Goal: Information Seeking & Learning: Check status

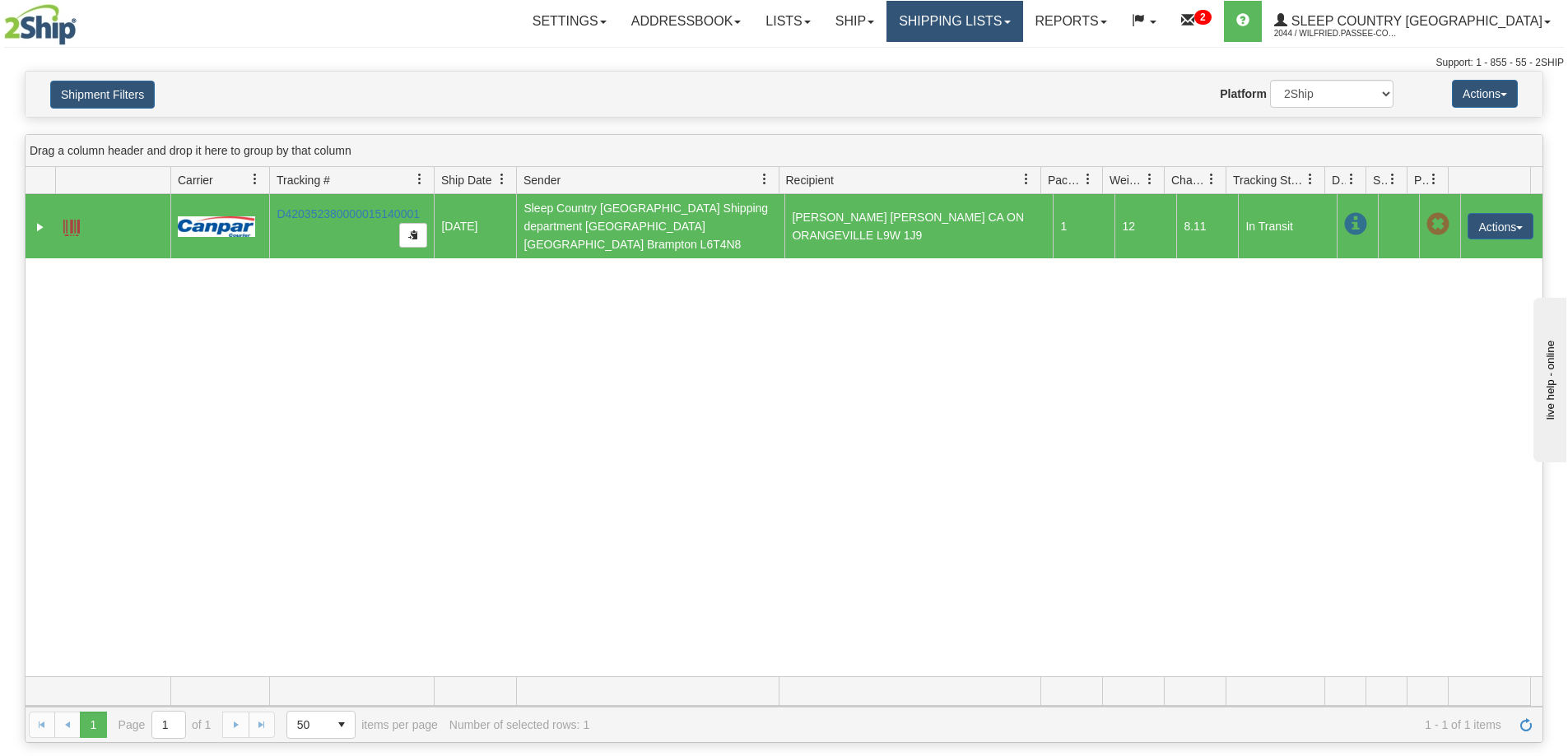
click at [979, 8] on link "Shipping lists" at bounding box center [954, 22] width 136 height 41
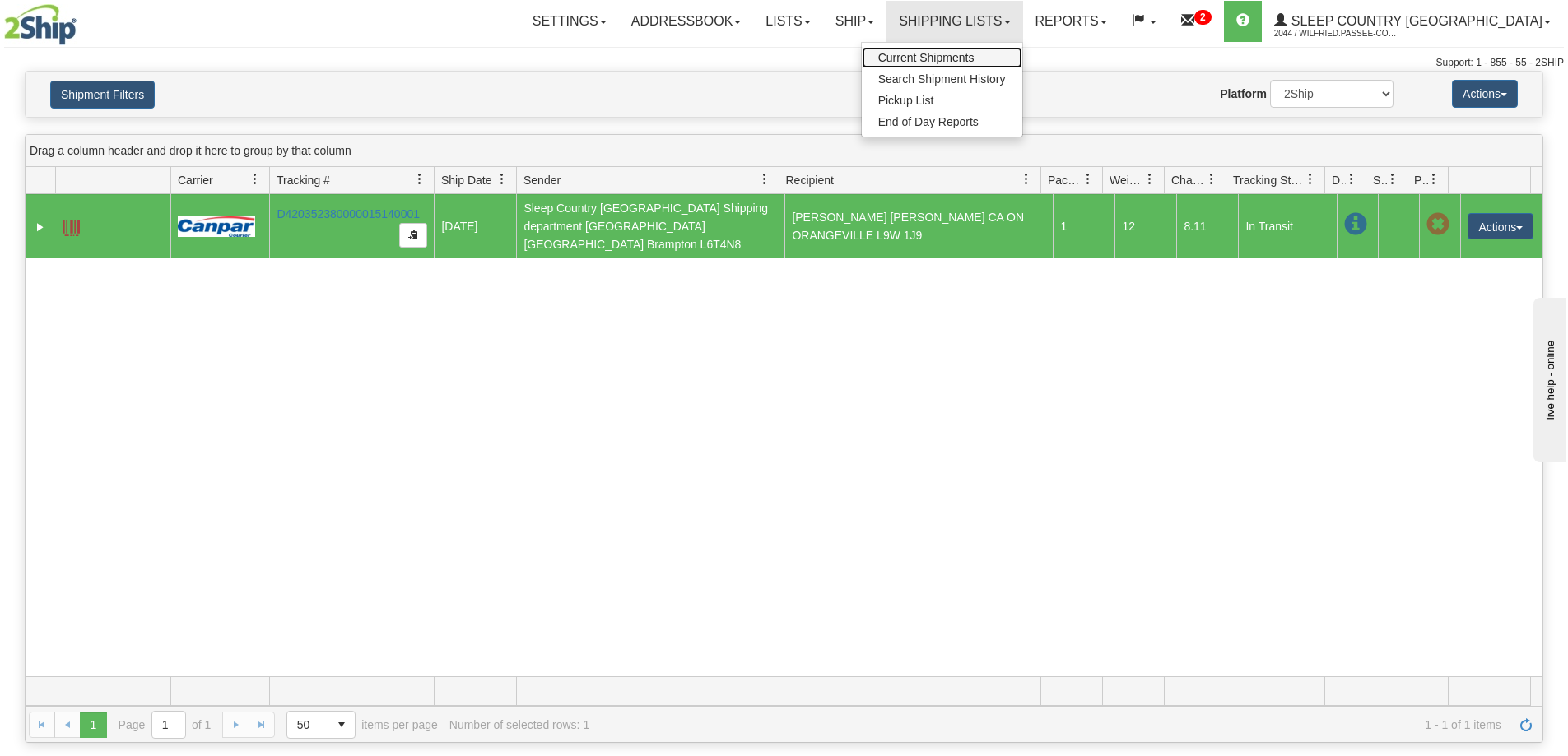
click at [983, 67] on link "Current Shipments" at bounding box center [941, 58] width 161 height 22
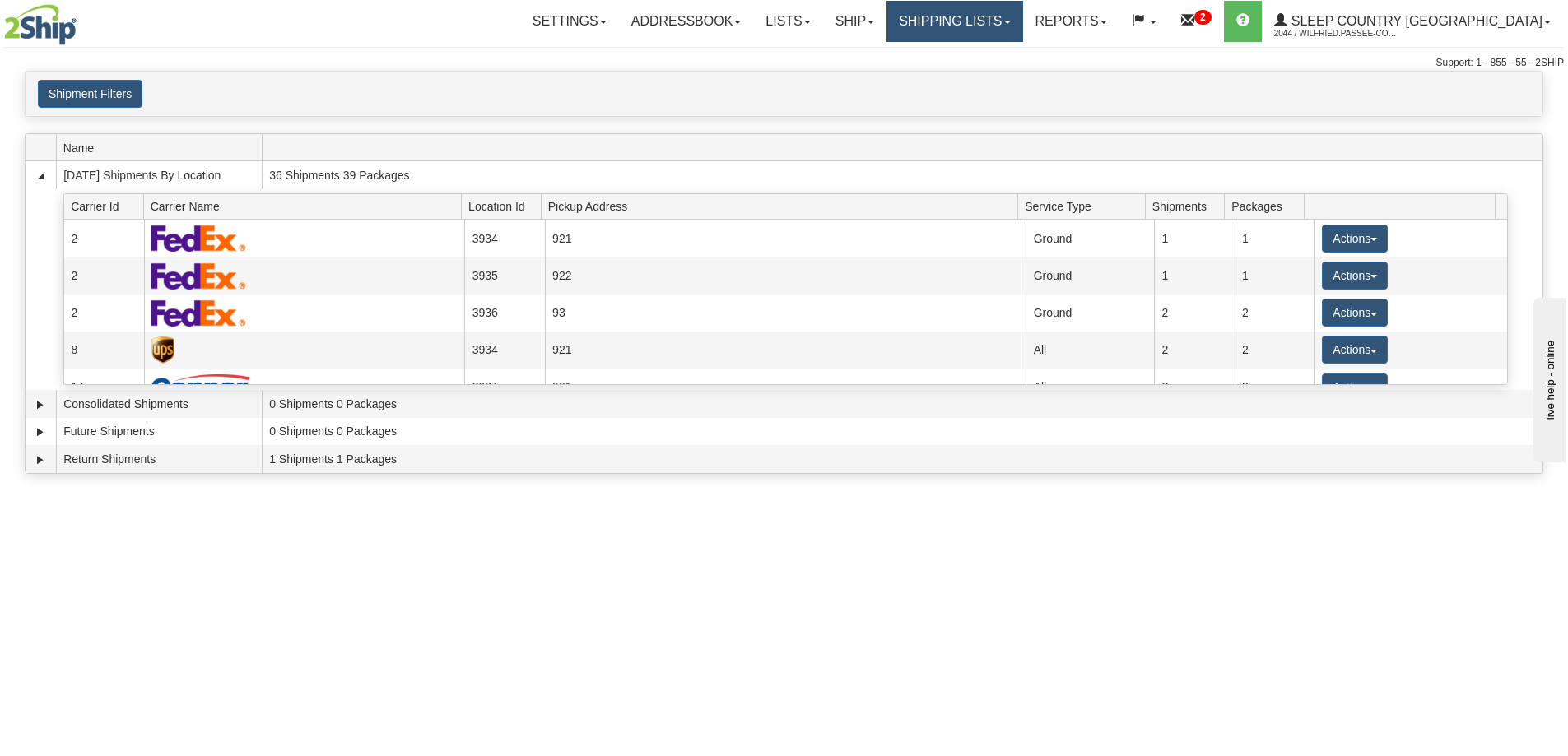
click at [991, 24] on link "Shipping lists" at bounding box center [954, 22] width 136 height 41
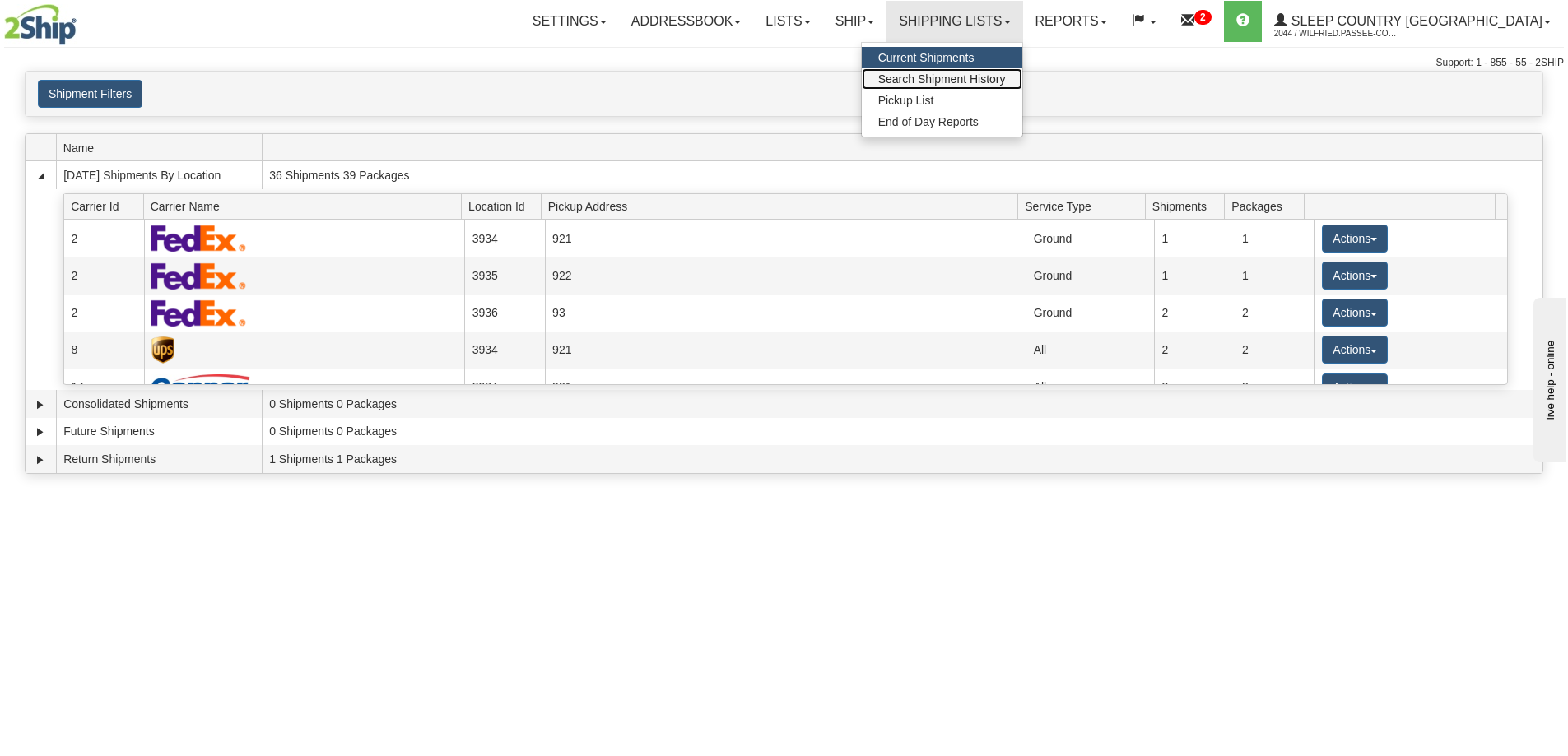
click at [997, 77] on span "Search Shipment History" at bounding box center [942, 79] width 128 height 13
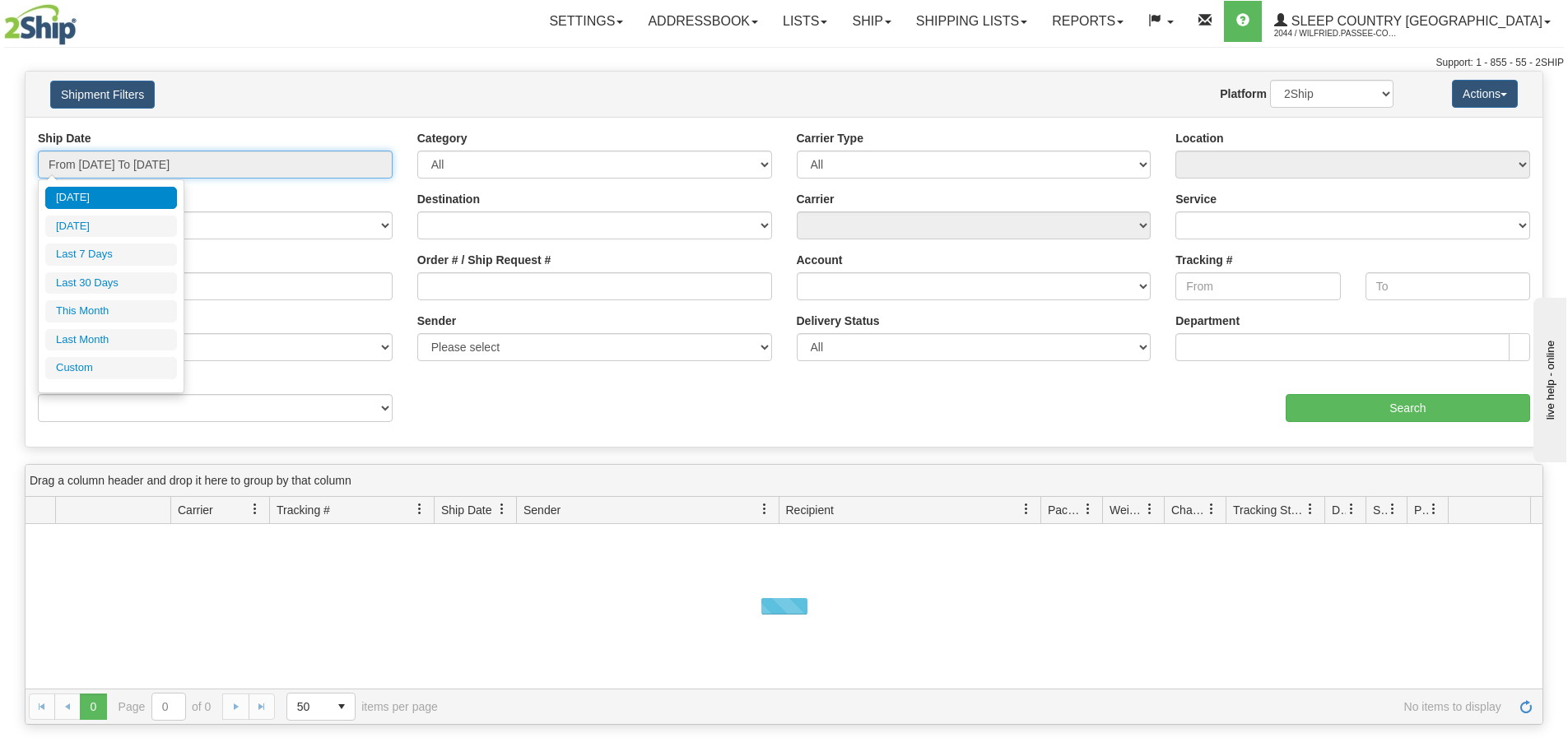
click at [141, 160] on input "From [DATE] To [DATE]" at bounding box center [215, 165] width 355 height 28
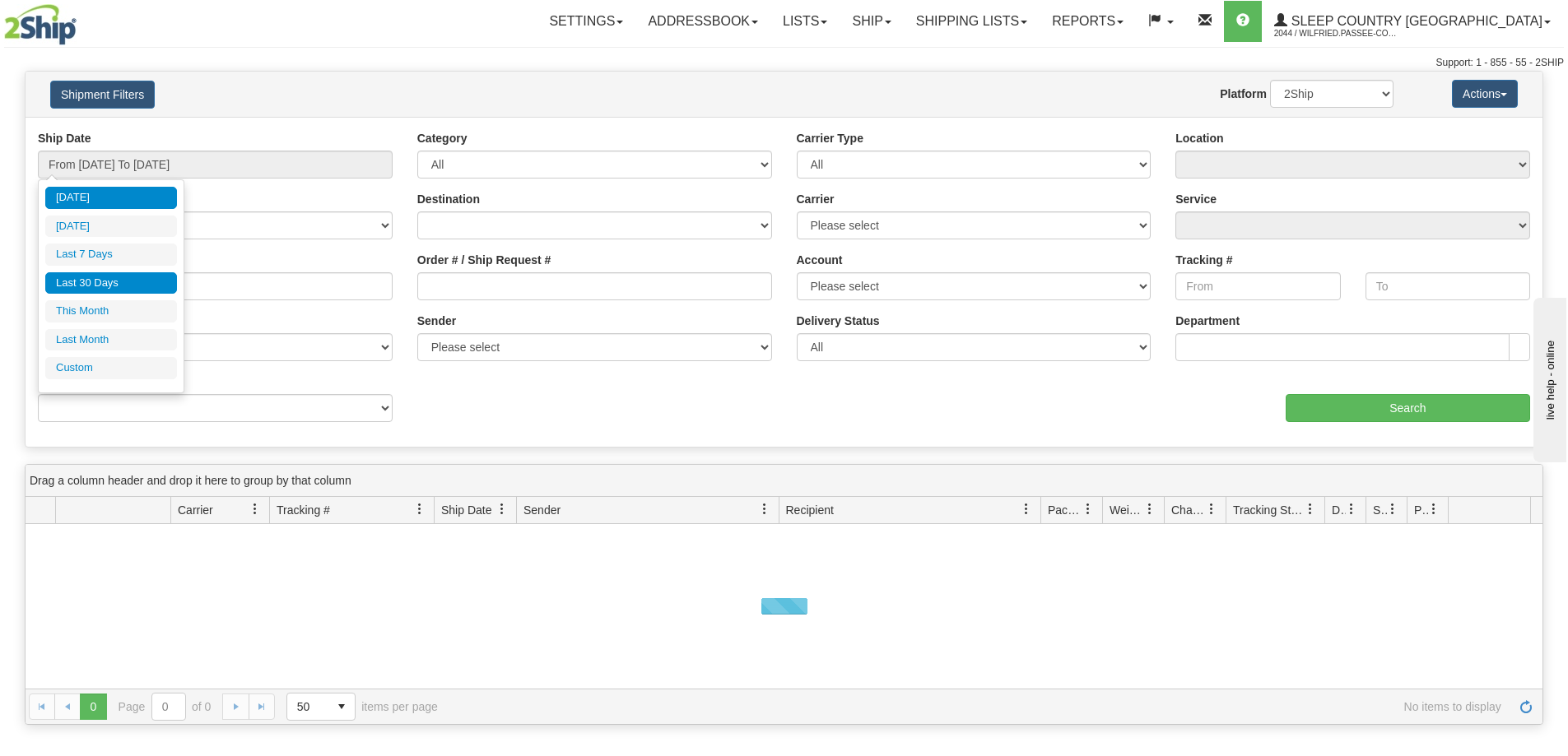
click at [121, 277] on li "Last 30 Days" at bounding box center [111, 283] width 131 height 22
type input "From [DATE] To [DATE]"
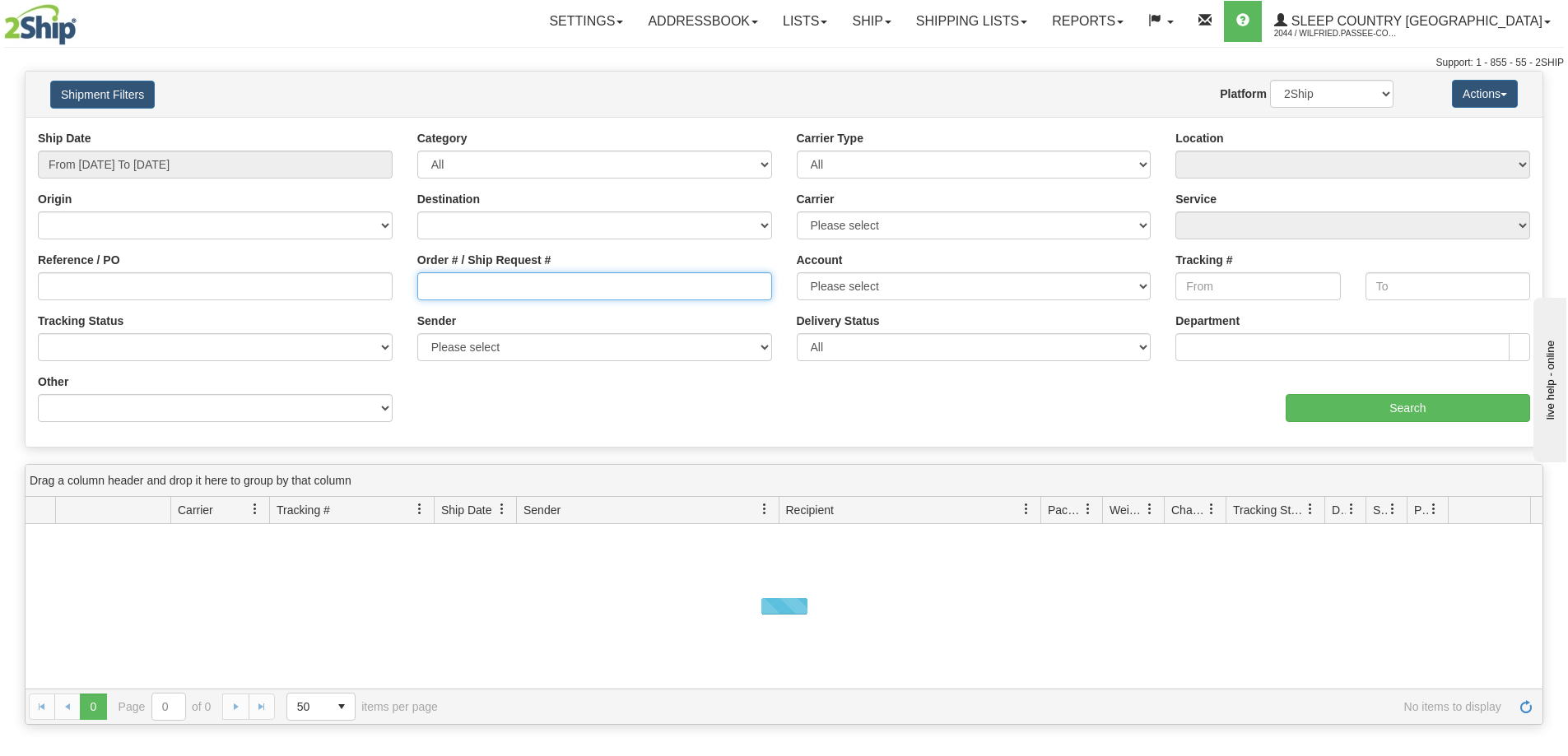
click at [521, 273] on input "Order # / Ship Request #" at bounding box center [594, 286] width 355 height 28
paste input "9002I088162"
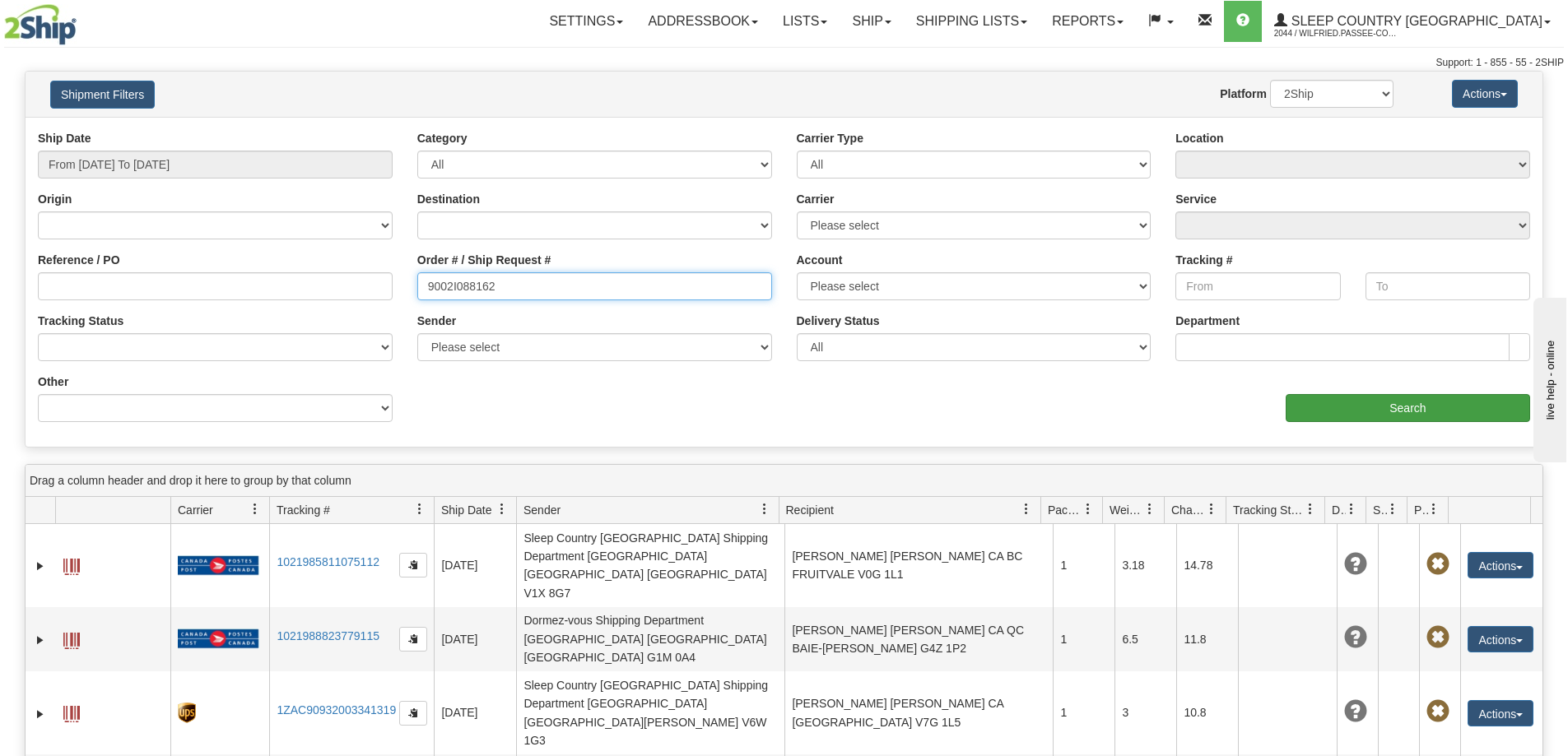
type input "9002I088162"
click at [1376, 404] on input "Search" at bounding box center [1408, 407] width 245 height 28
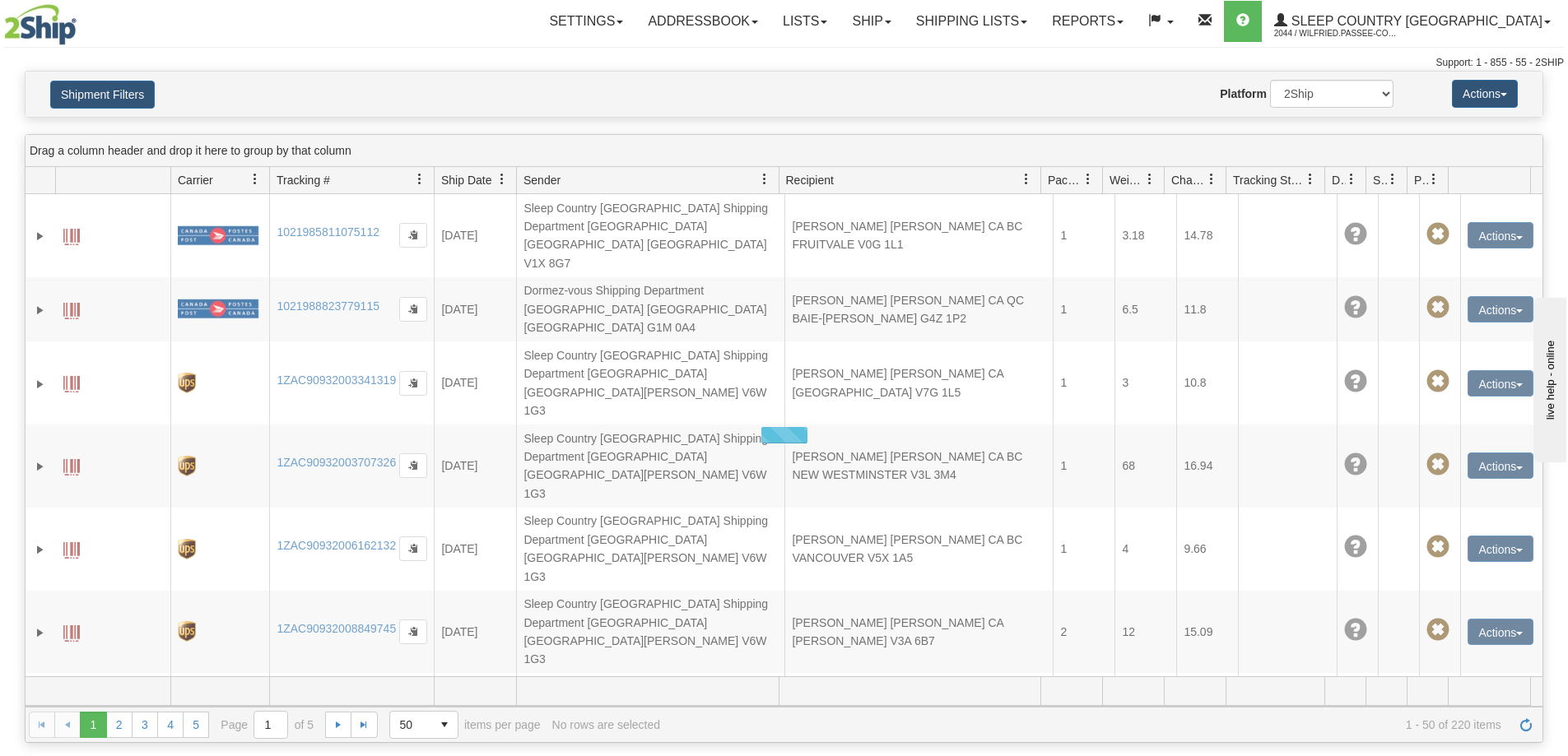
click at [603, 84] on div "Website Agent Nothing selected Client User Platform 2Ship Imported" at bounding box center [846, 93] width 1119 height 28
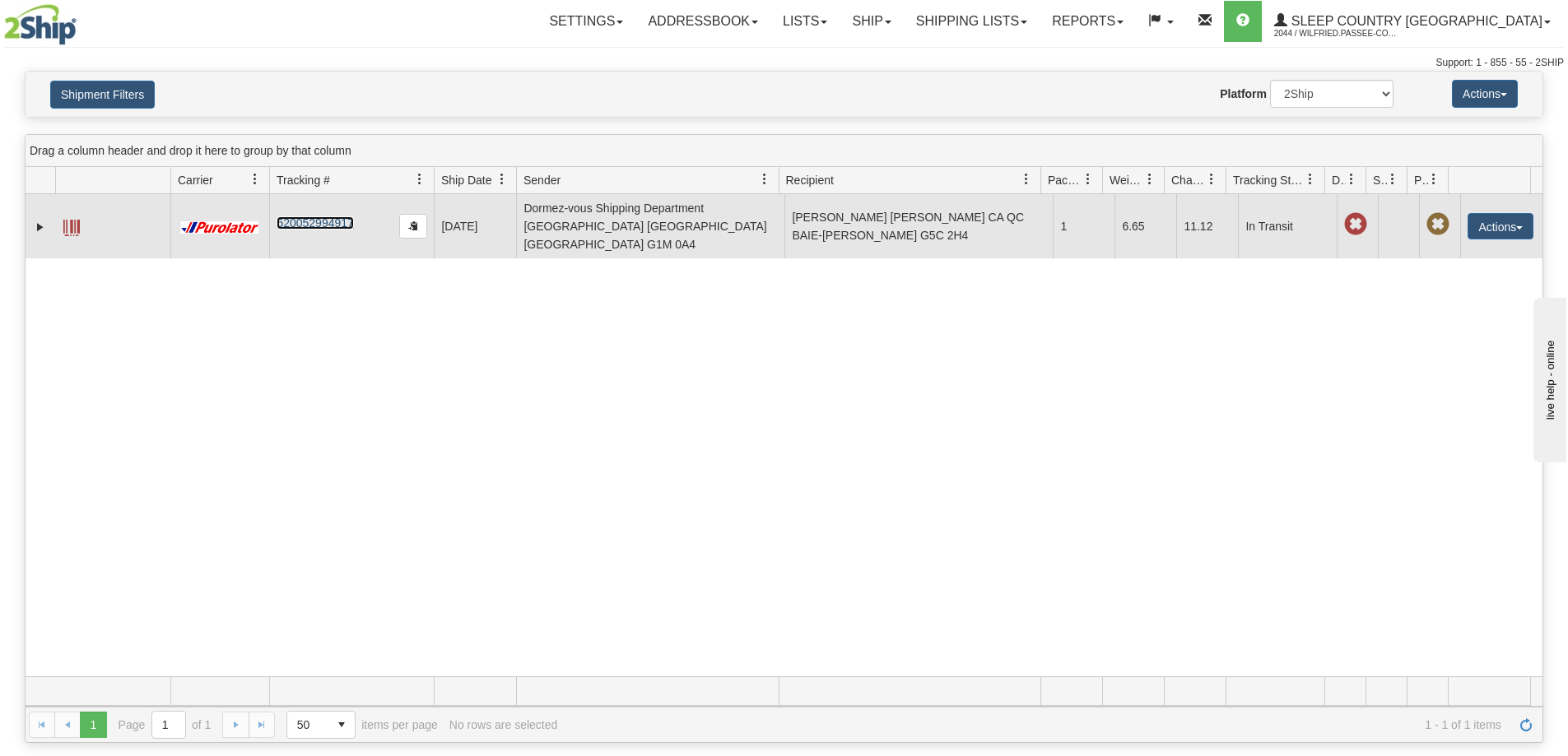
click at [314, 217] on link "520052994917" at bounding box center [315, 223] width 76 height 13
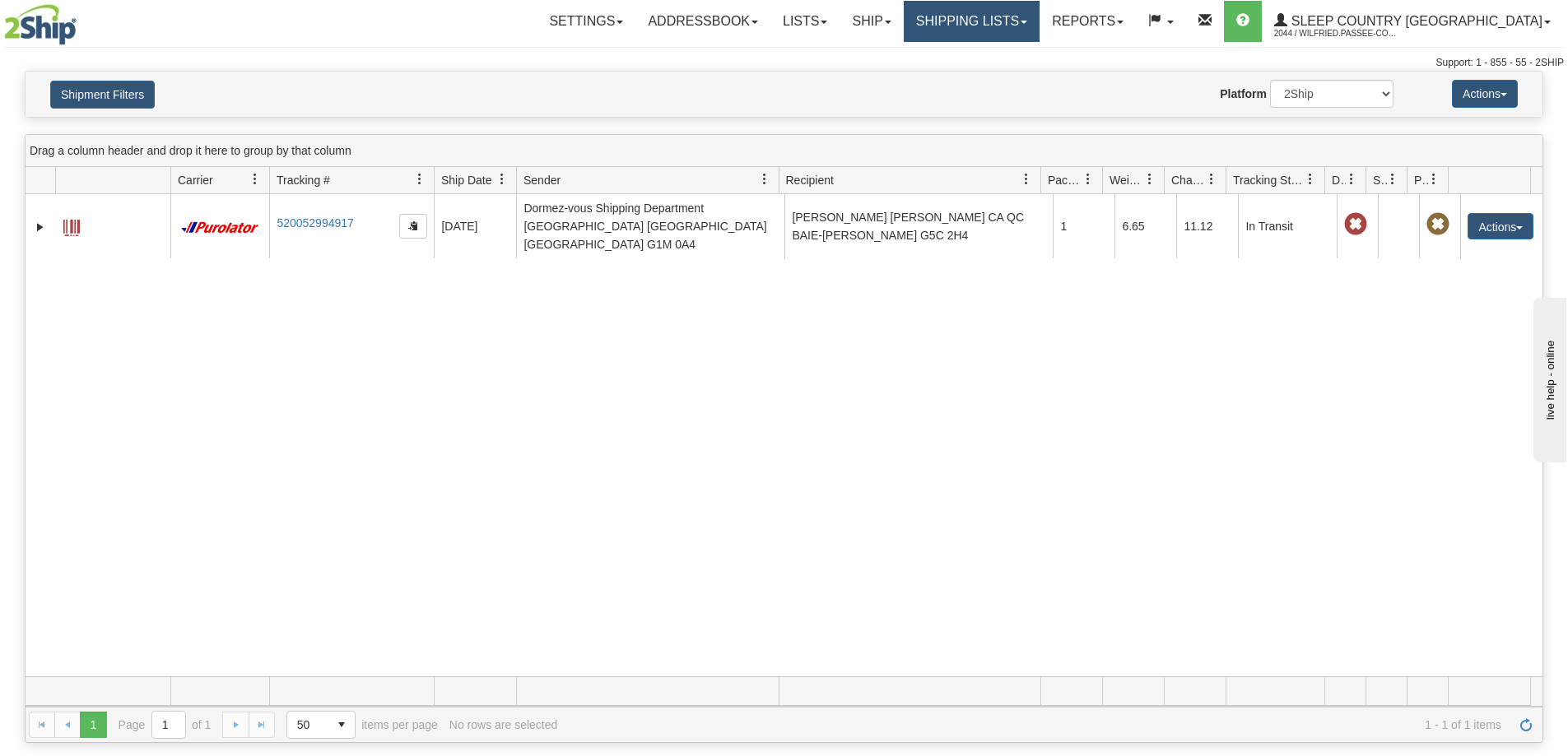
click at [1039, 13] on link "Shipping lists" at bounding box center [971, 22] width 136 height 41
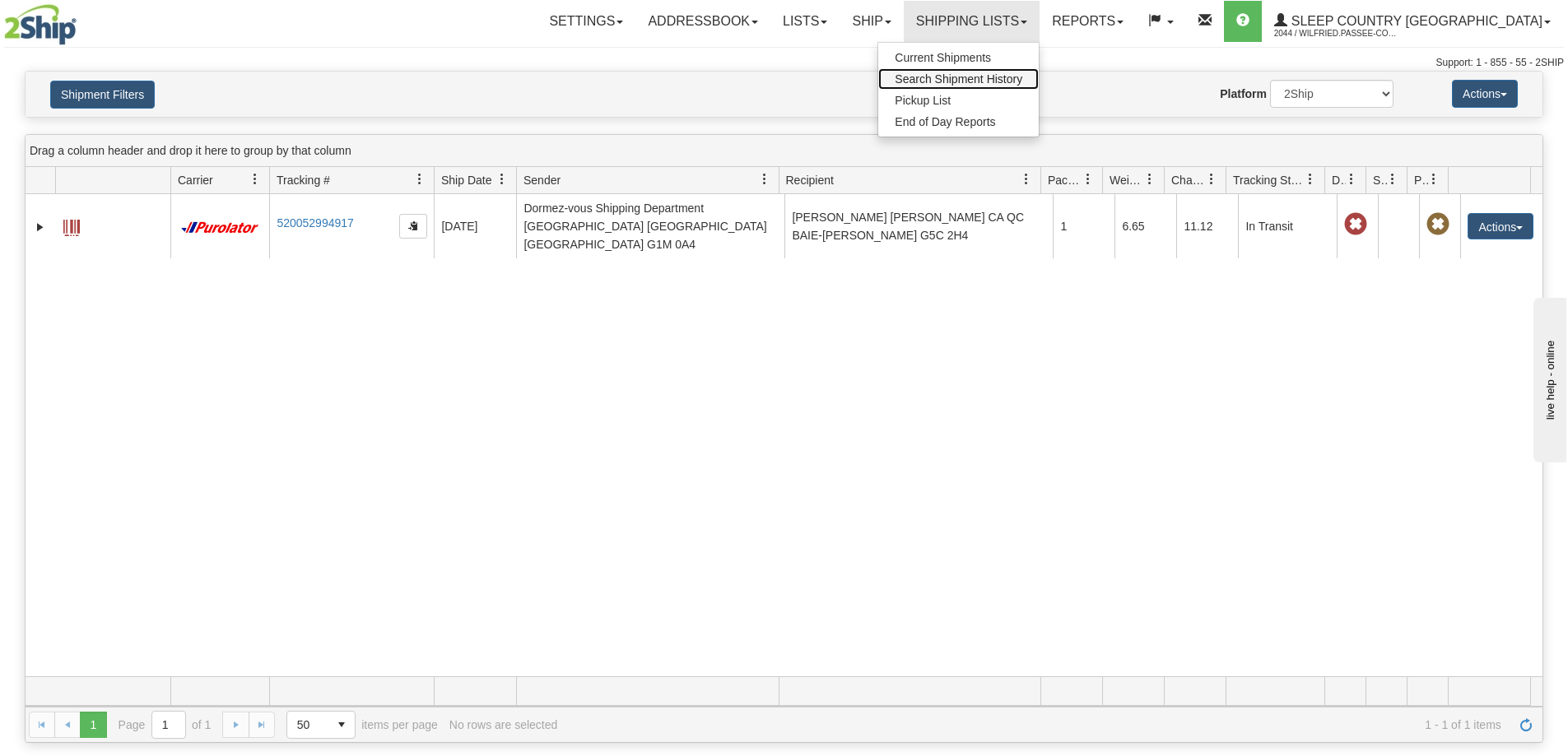
drag, startPoint x: 1045, startPoint y: 78, endPoint x: 915, endPoint y: 120, distance: 136.6
click at [1022, 78] on span "Search Shipment History" at bounding box center [958, 79] width 128 height 13
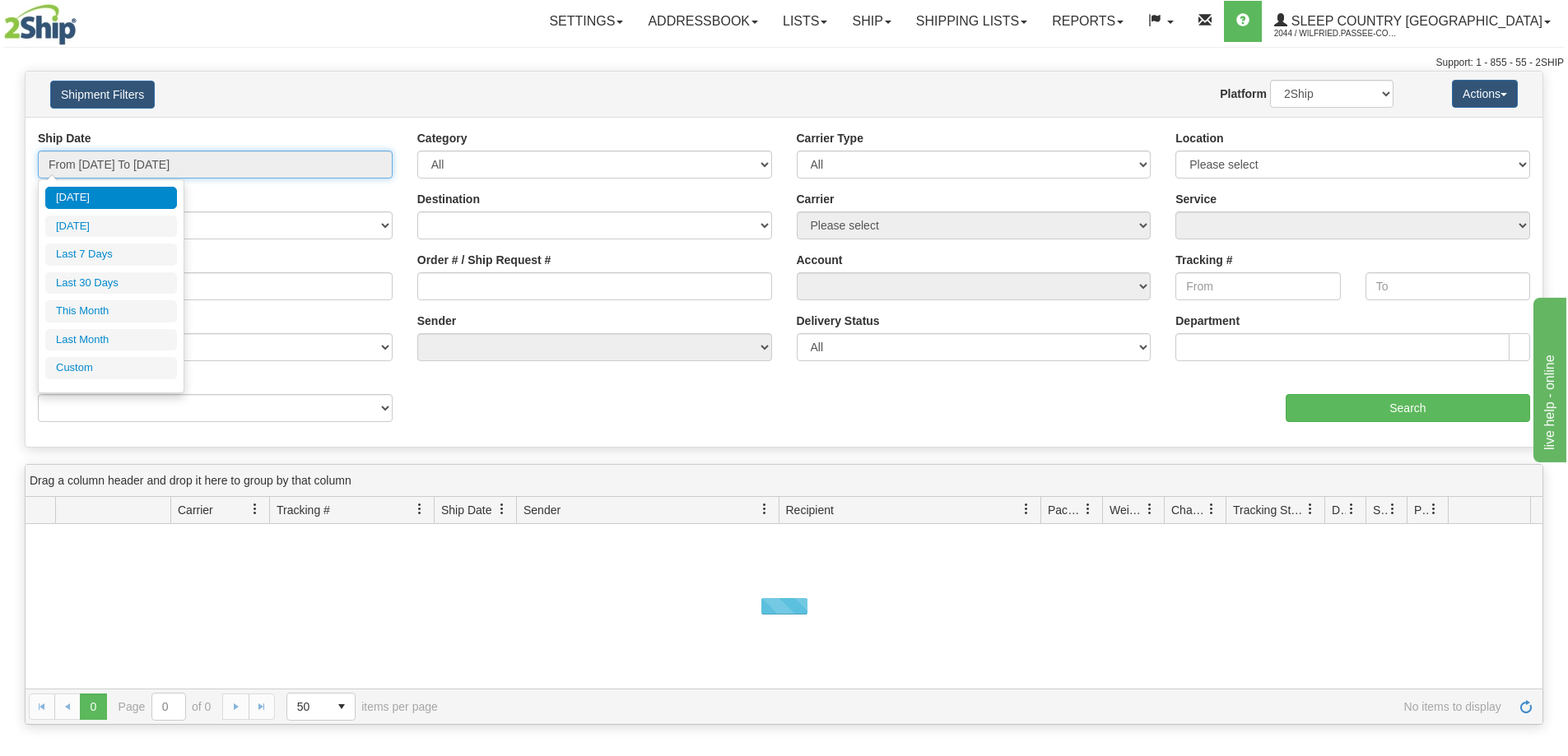
click at [187, 170] on input "From [DATE] To [DATE]" at bounding box center [215, 165] width 355 height 28
click at [123, 286] on li "Last 30 Days" at bounding box center [111, 283] width 131 height 22
type input "From [DATE] To [DATE]"
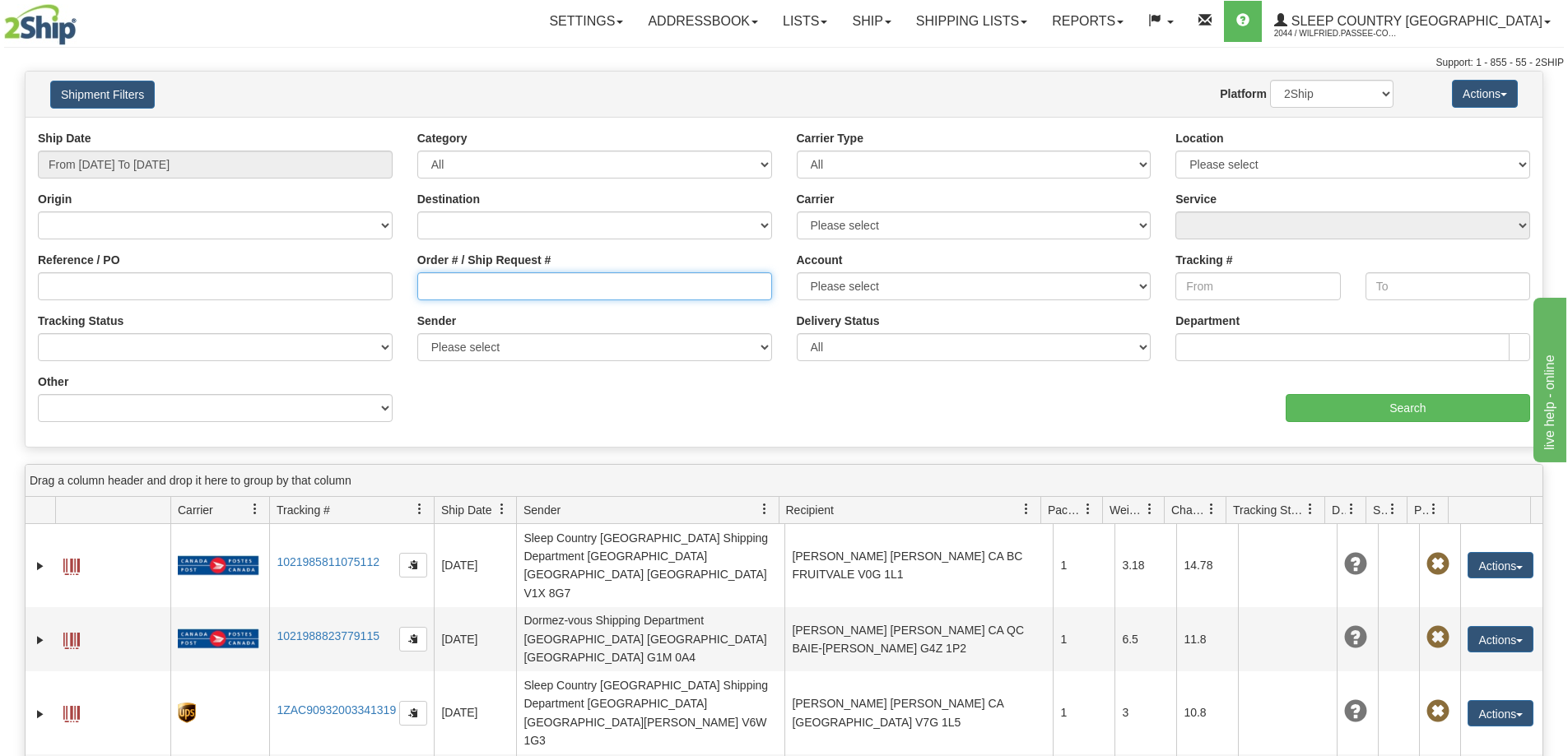
click at [446, 286] on input "Order # / Ship Request #" at bounding box center [594, 286] width 355 height 28
paste input "9002I090633"
type input "9002I090633"
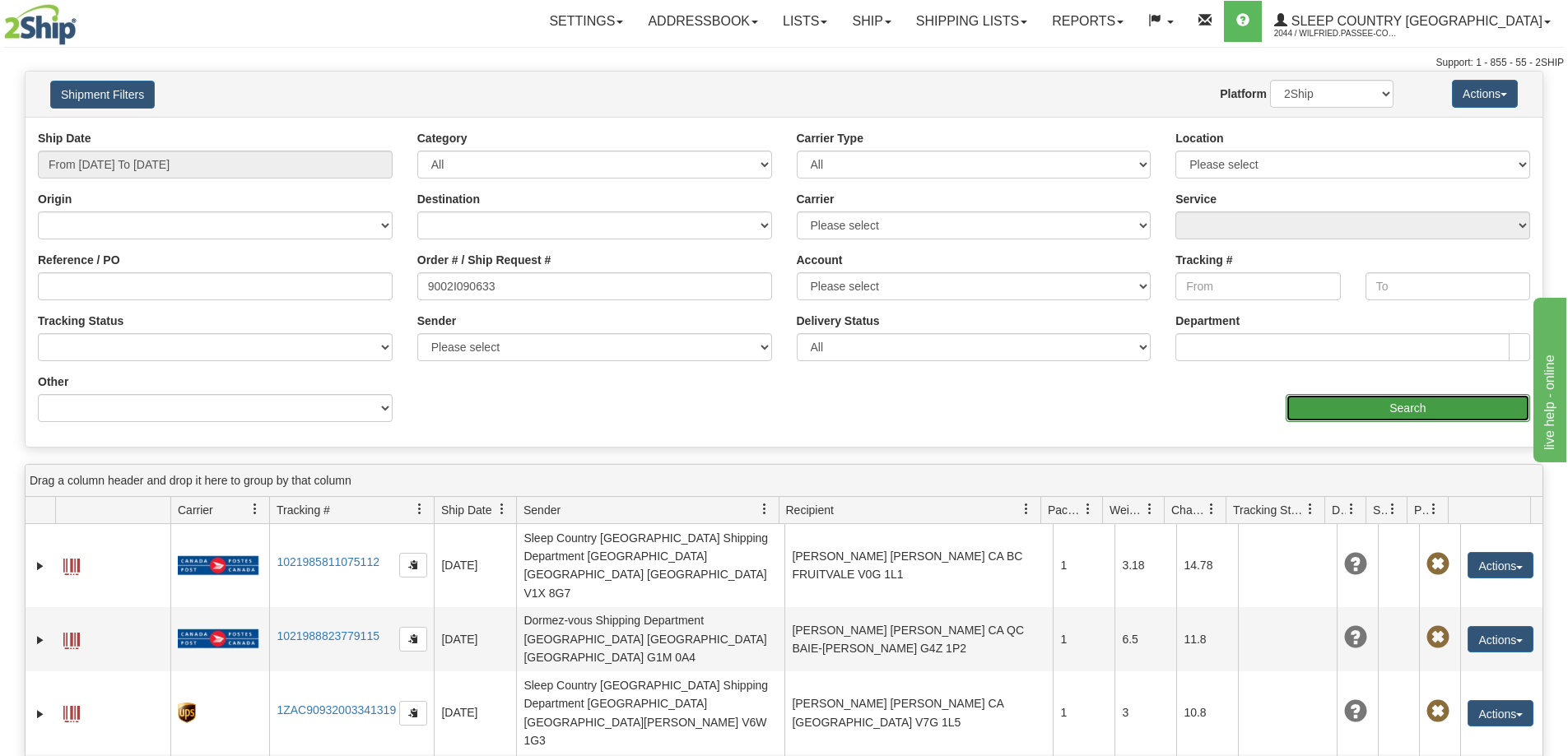
click at [1351, 402] on input "Search" at bounding box center [1408, 407] width 245 height 28
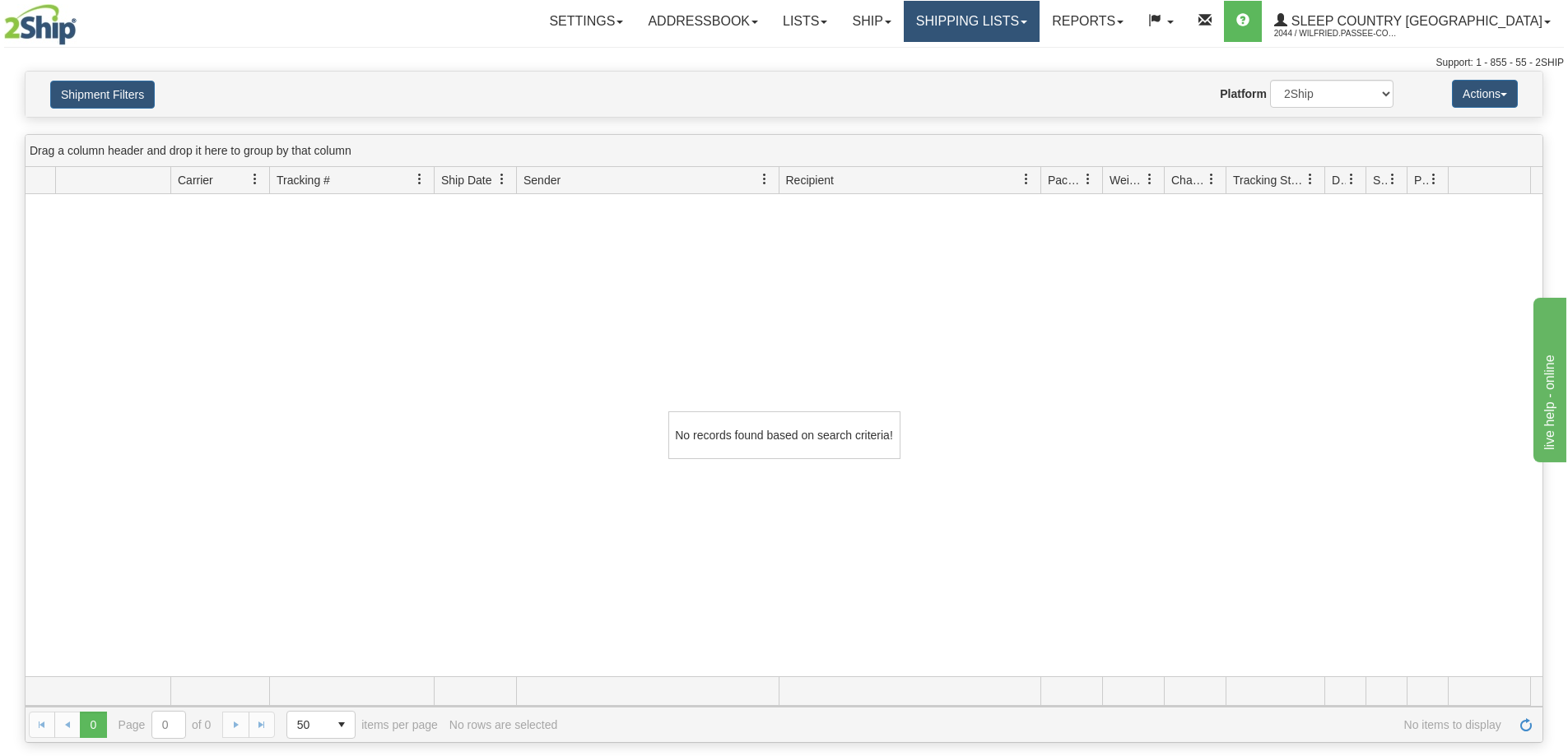
click at [1039, 21] on link "Shipping lists" at bounding box center [971, 22] width 136 height 41
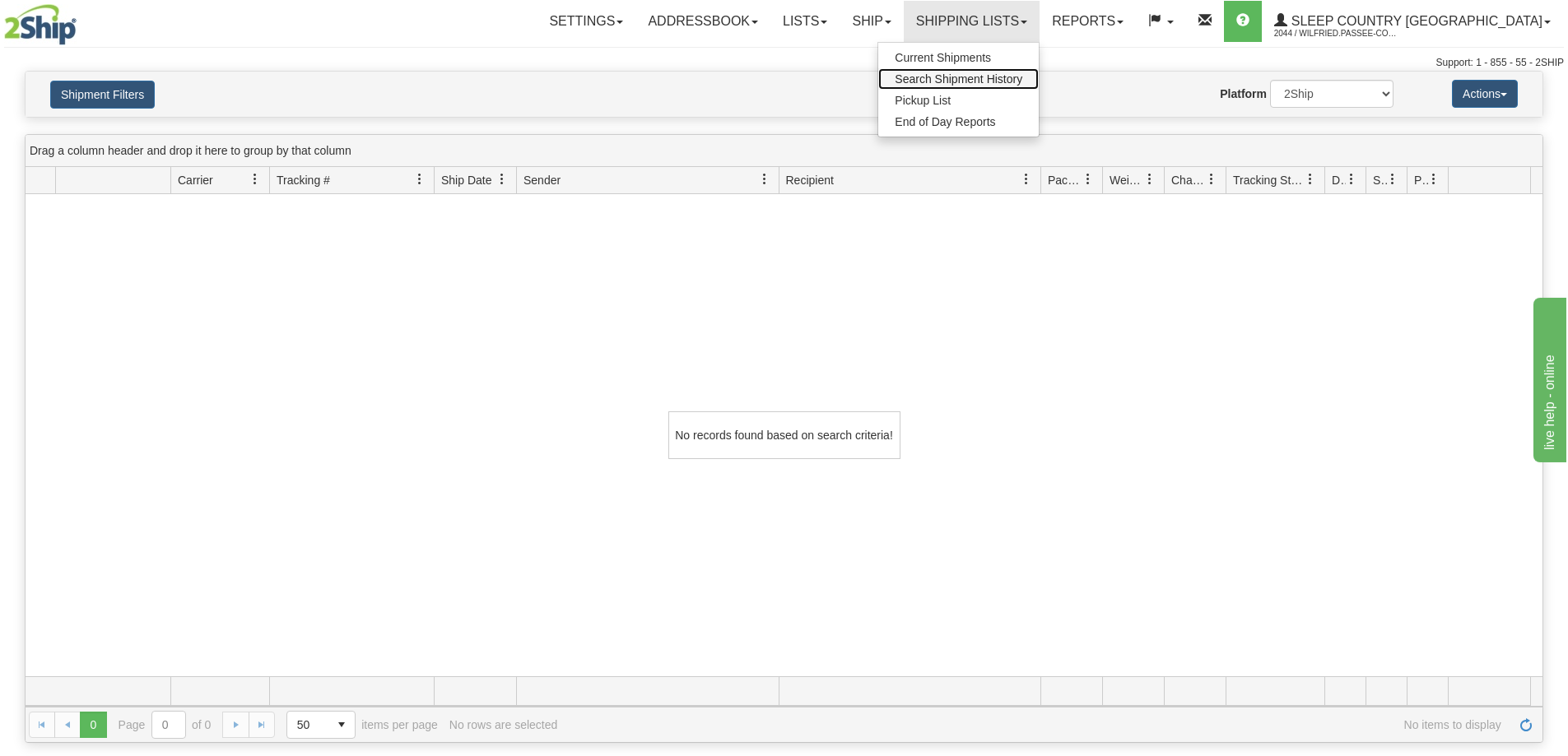
click at [1022, 79] on span "Search Shipment History" at bounding box center [958, 79] width 128 height 13
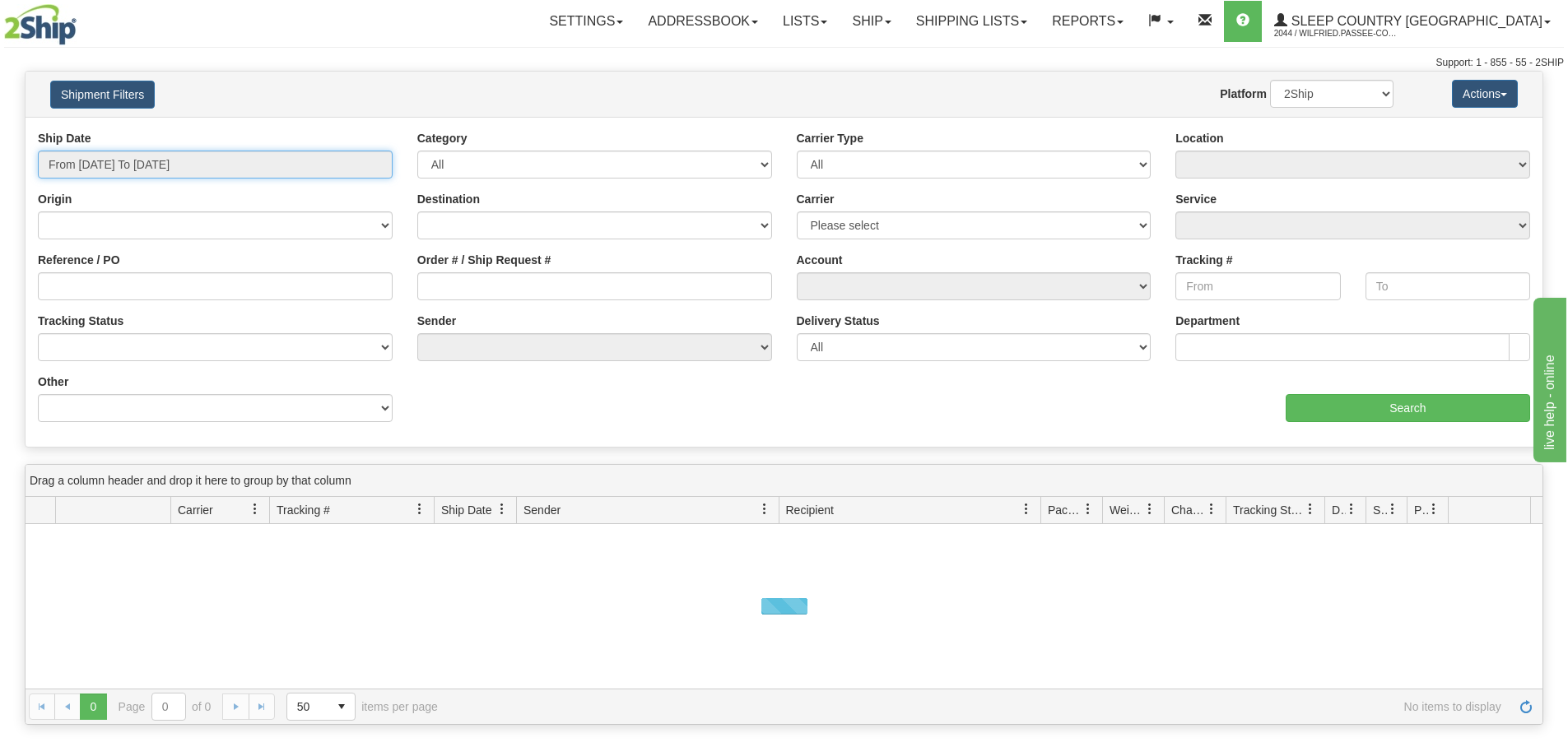
click at [183, 172] on input "From [DATE] To [DATE]" at bounding box center [215, 165] width 355 height 28
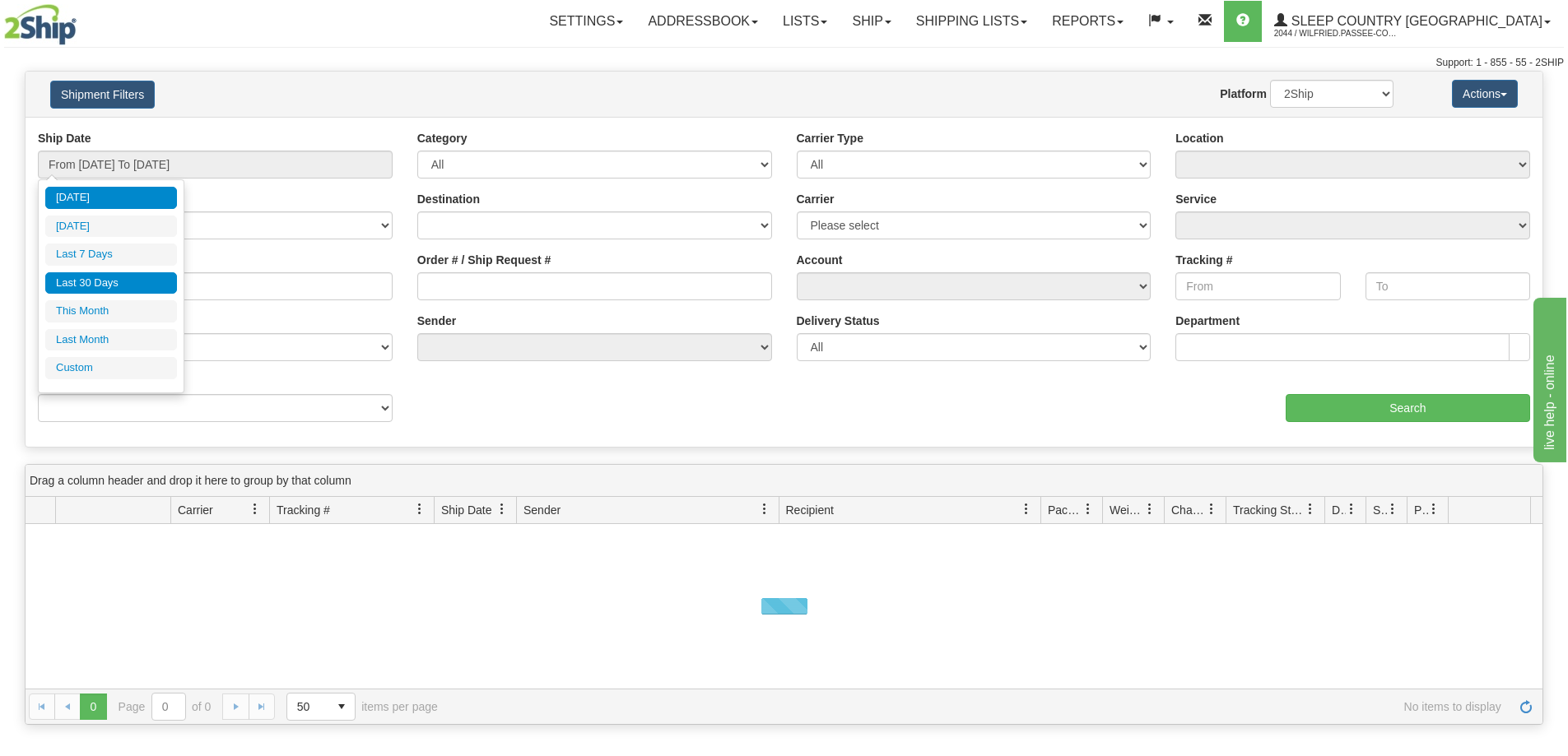
click at [140, 286] on li "Last 30 Days" at bounding box center [111, 283] width 131 height 22
type input "From [DATE] To [DATE]"
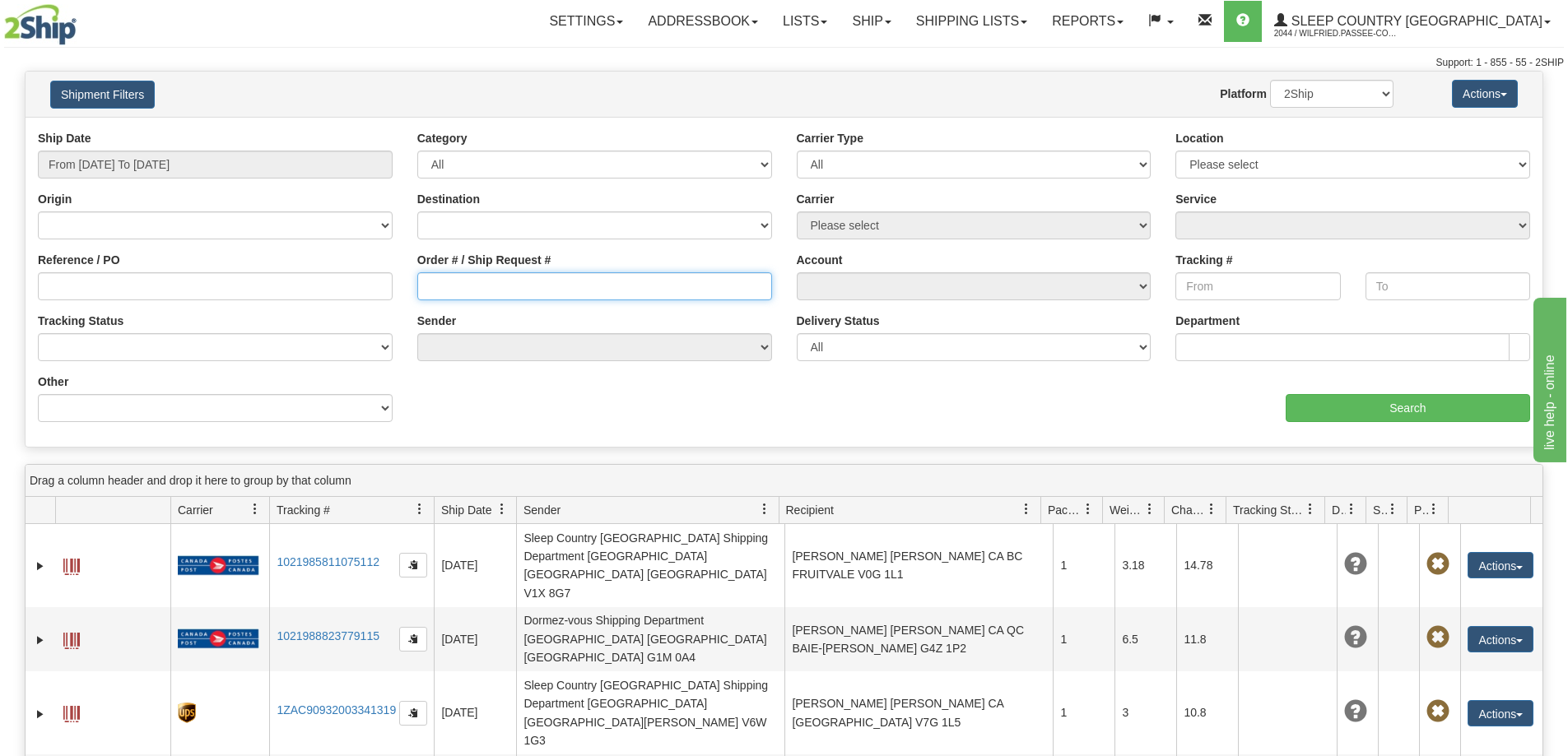
drag, startPoint x: 434, startPoint y: 280, endPoint x: 601, endPoint y: 315, distance: 170.6
click at [436, 279] on input "Order # / Ship Request #" at bounding box center [594, 286] width 355 height 28
paste input "9002I090633"
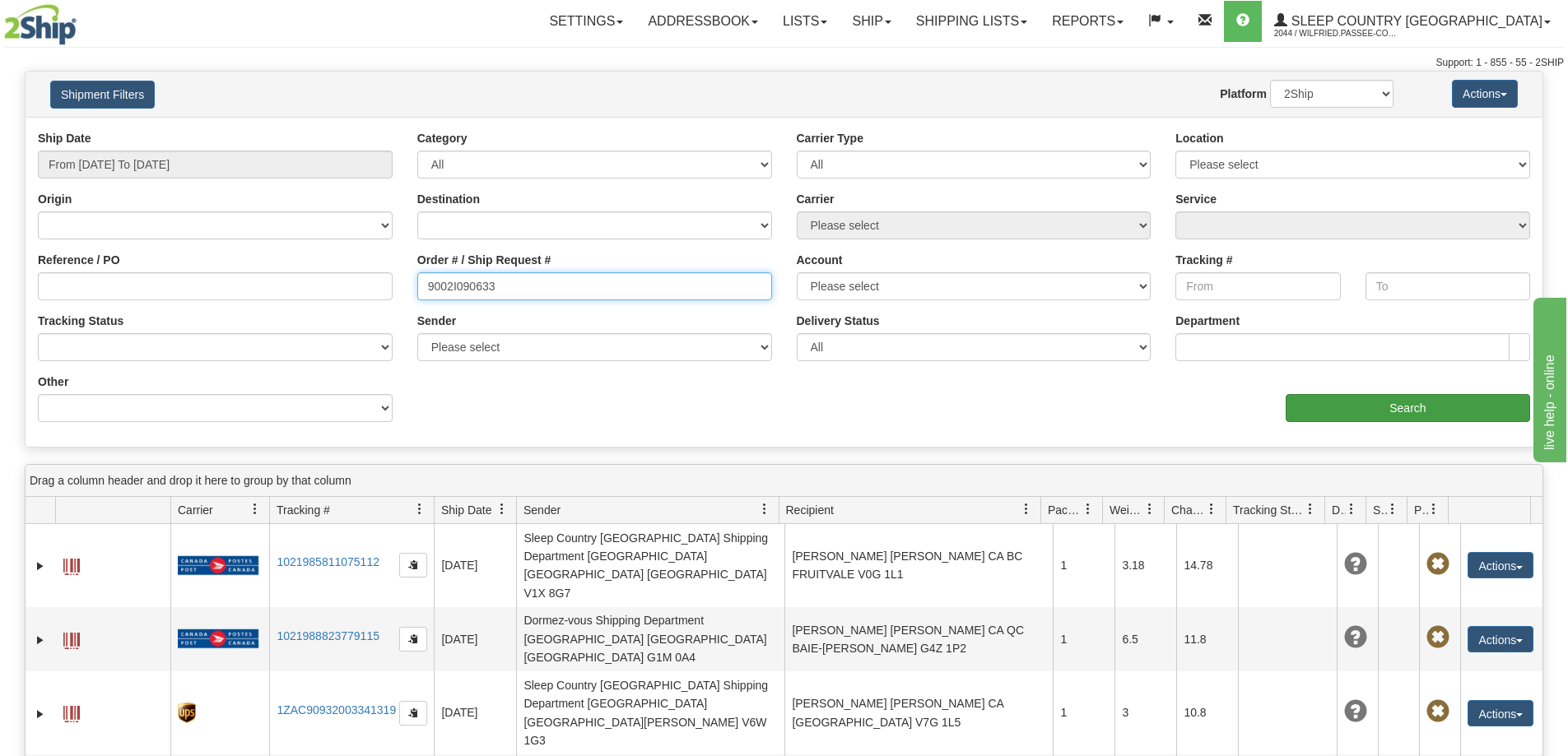
type input "9002I090633"
click at [1397, 405] on input "Search" at bounding box center [1408, 407] width 245 height 28
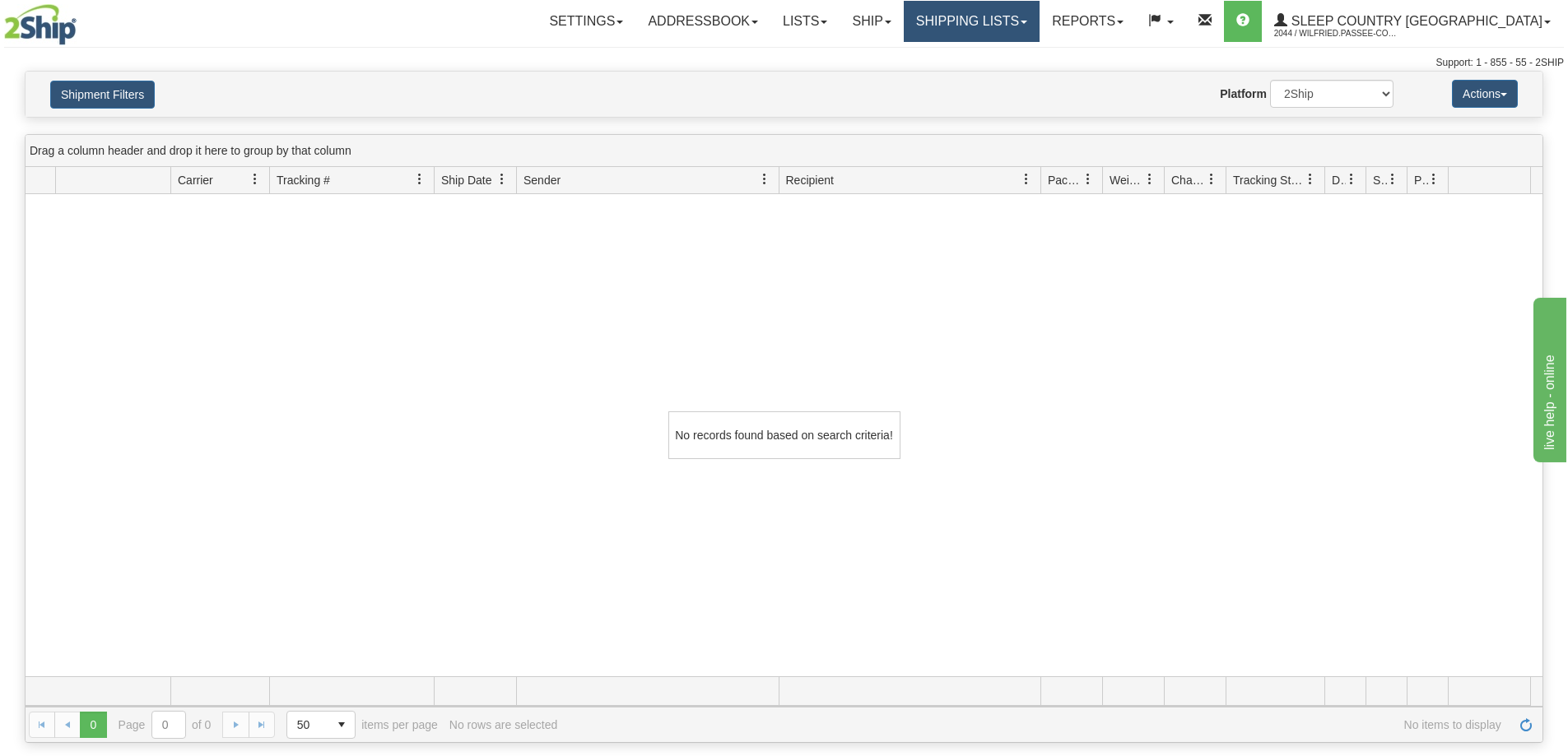
click at [1034, 20] on link "Shipping lists" at bounding box center [971, 22] width 136 height 41
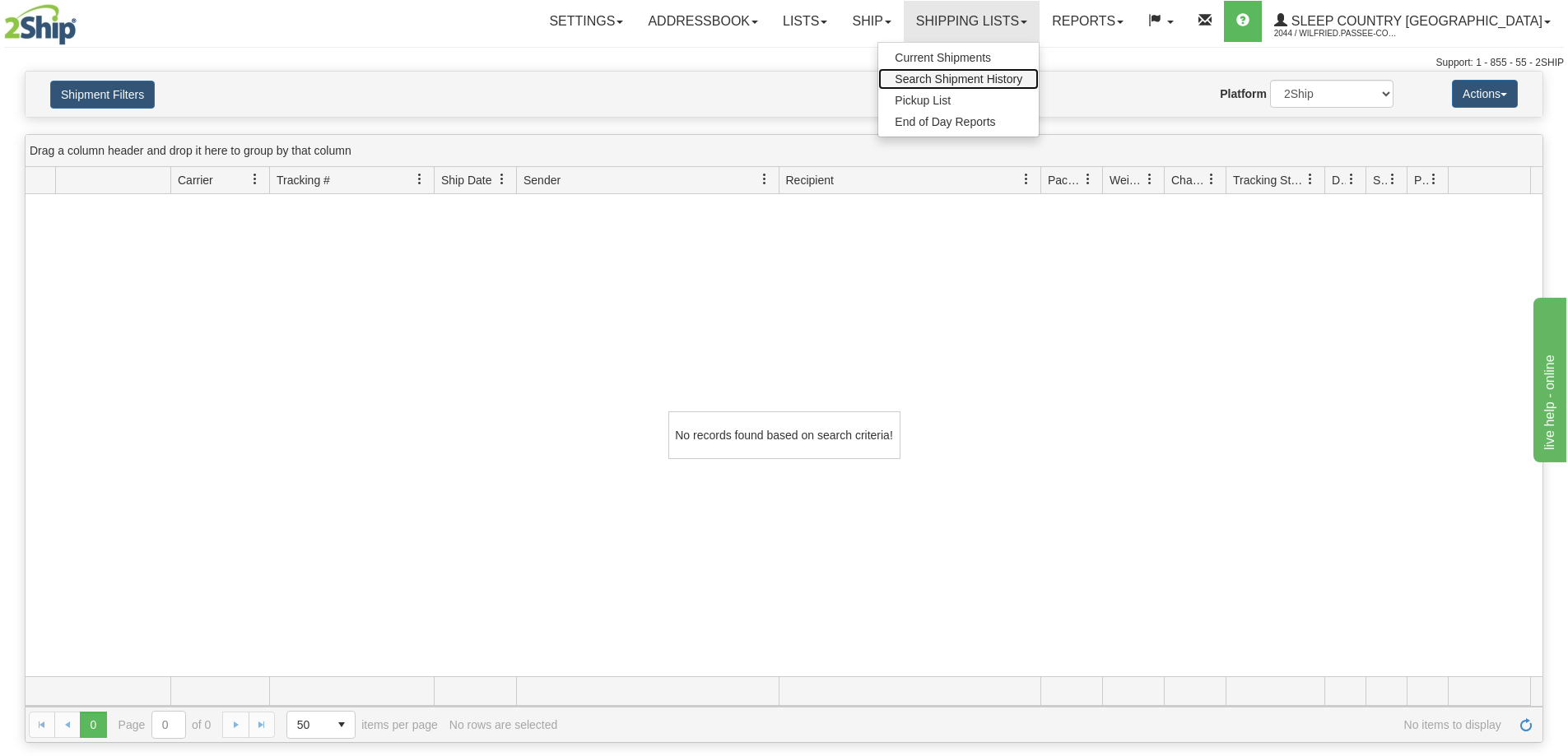
drag, startPoint x: 1038, startPoint y: 77, endPoint x: 901, endPoint y: 195, distance: 180.8
click at [1022, 77] on span "Search Shipment History" at bounding box center [958, 79] width 128 height 13
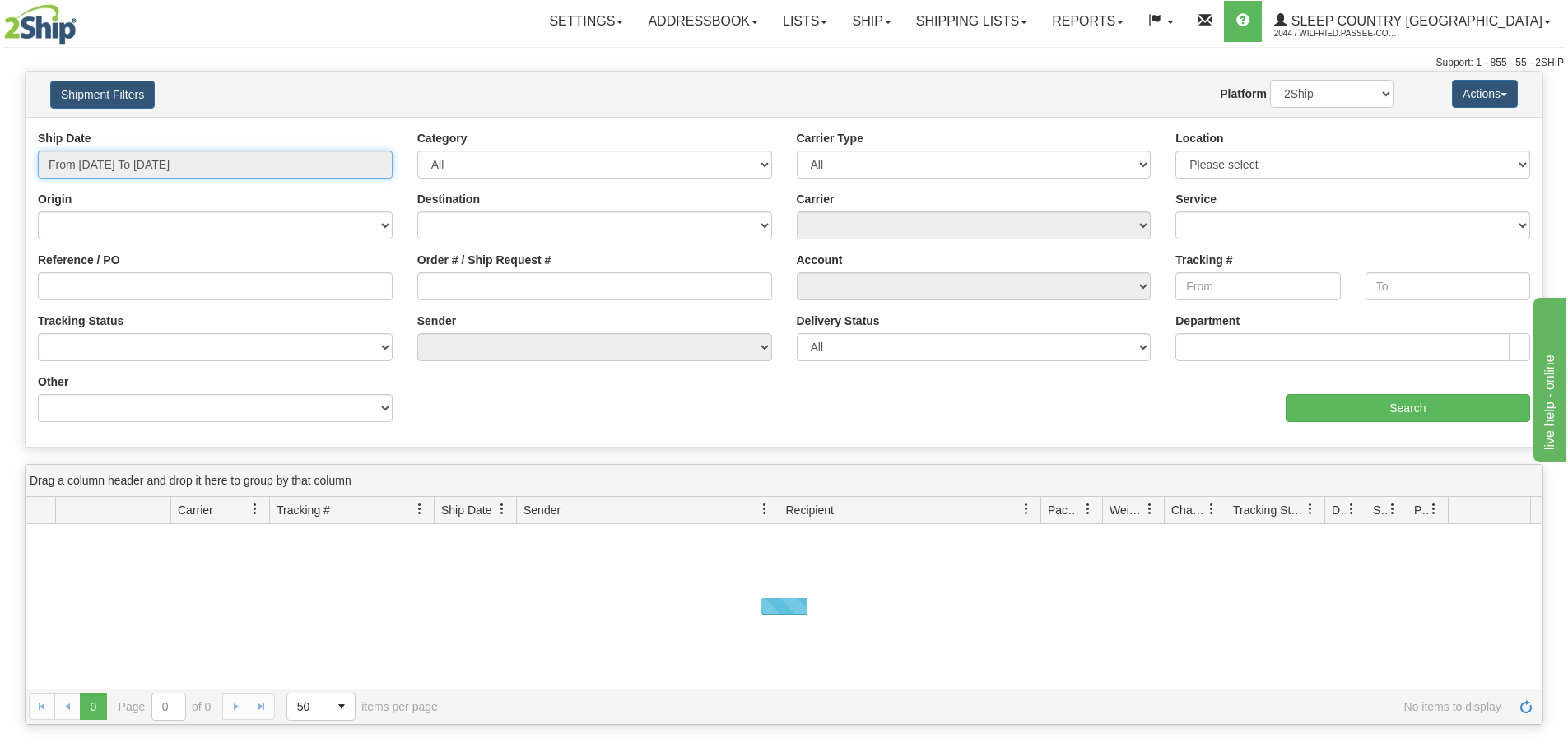
click at [97, 165] on input "From [DATE] To [DATE]" at bounding box center [215, 165] width 355 height 28
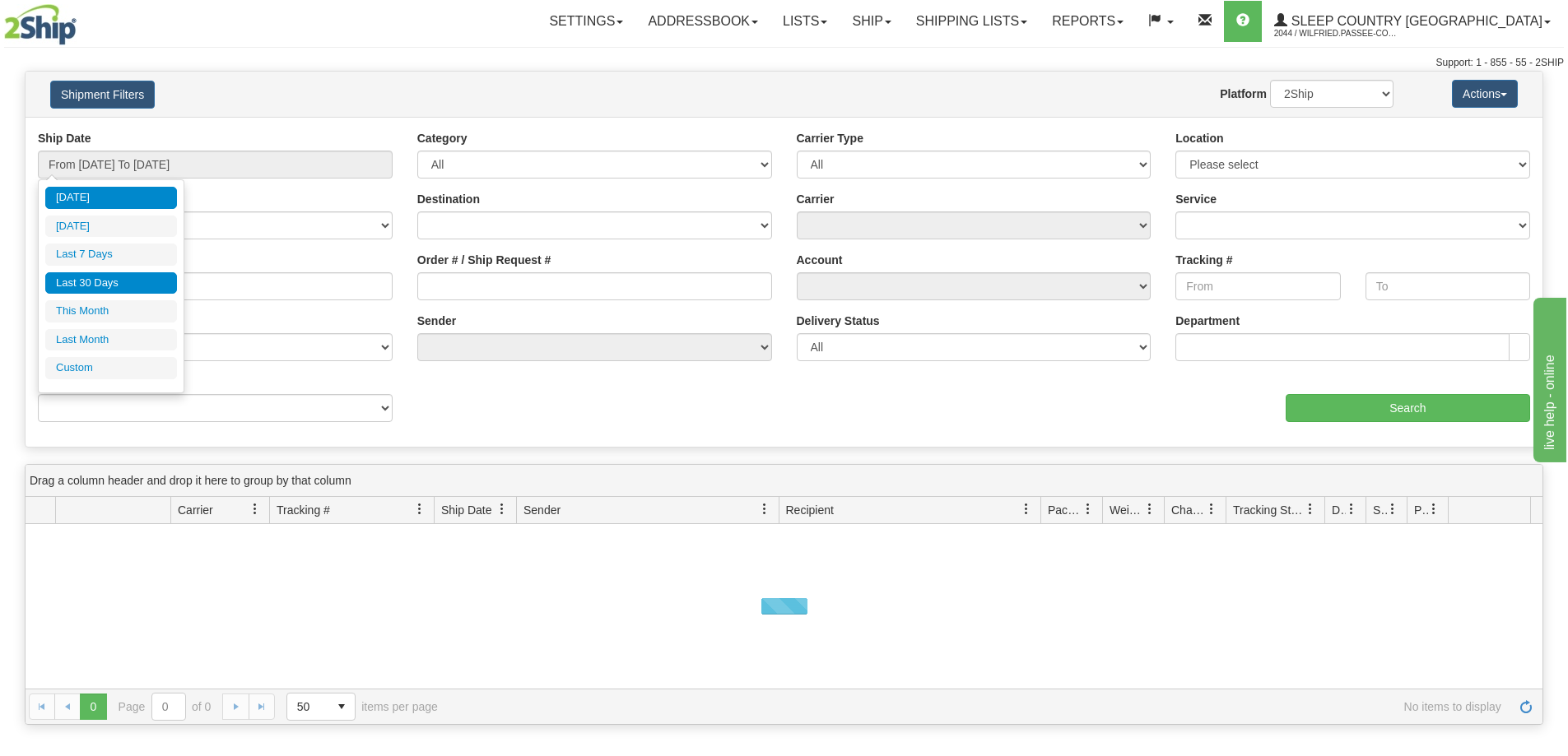
click at [79, 280] on li "Last 30 Days" at bounding box center [111, 283] width 131 height 22
type input "From [DATE] To [DATE]"
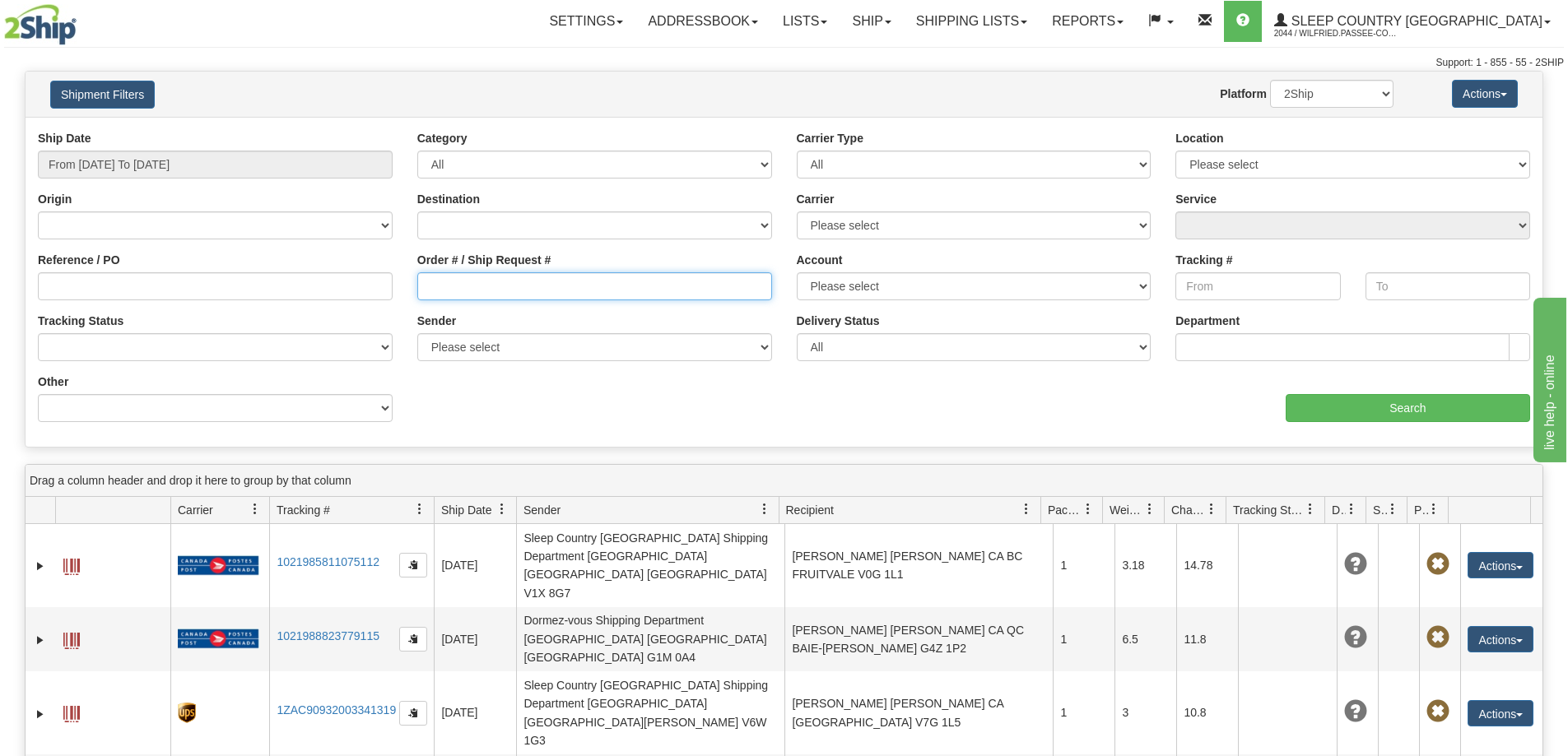
click at [433, 280] on input "Order # / Ship Request #" at bounding box center [594, 286] width 355 height 28
paste input "9002I090633"
type input "9002I090633"
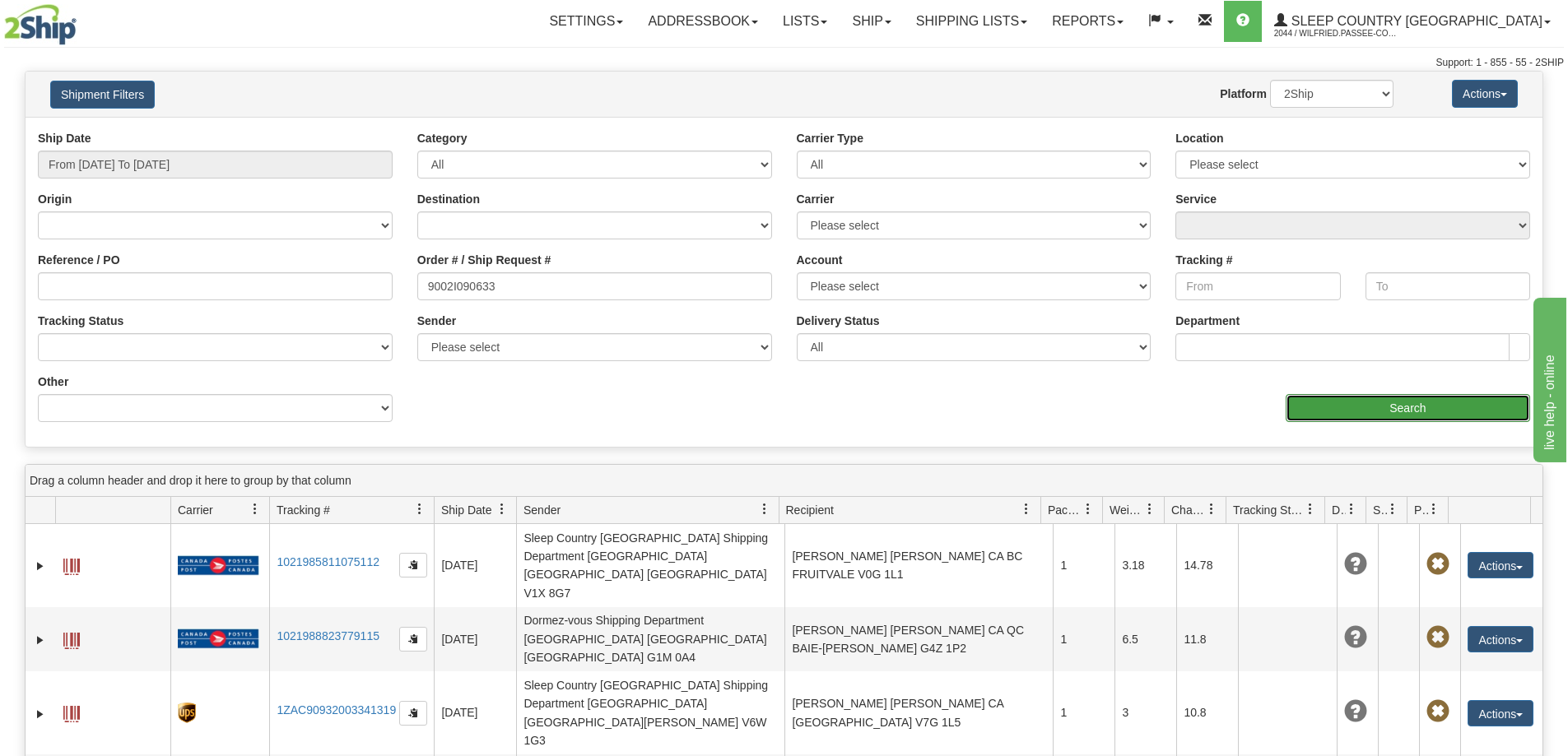
click at [1361, 413] on input "Search" at bounding box center [1408, 407] width 245 height 28
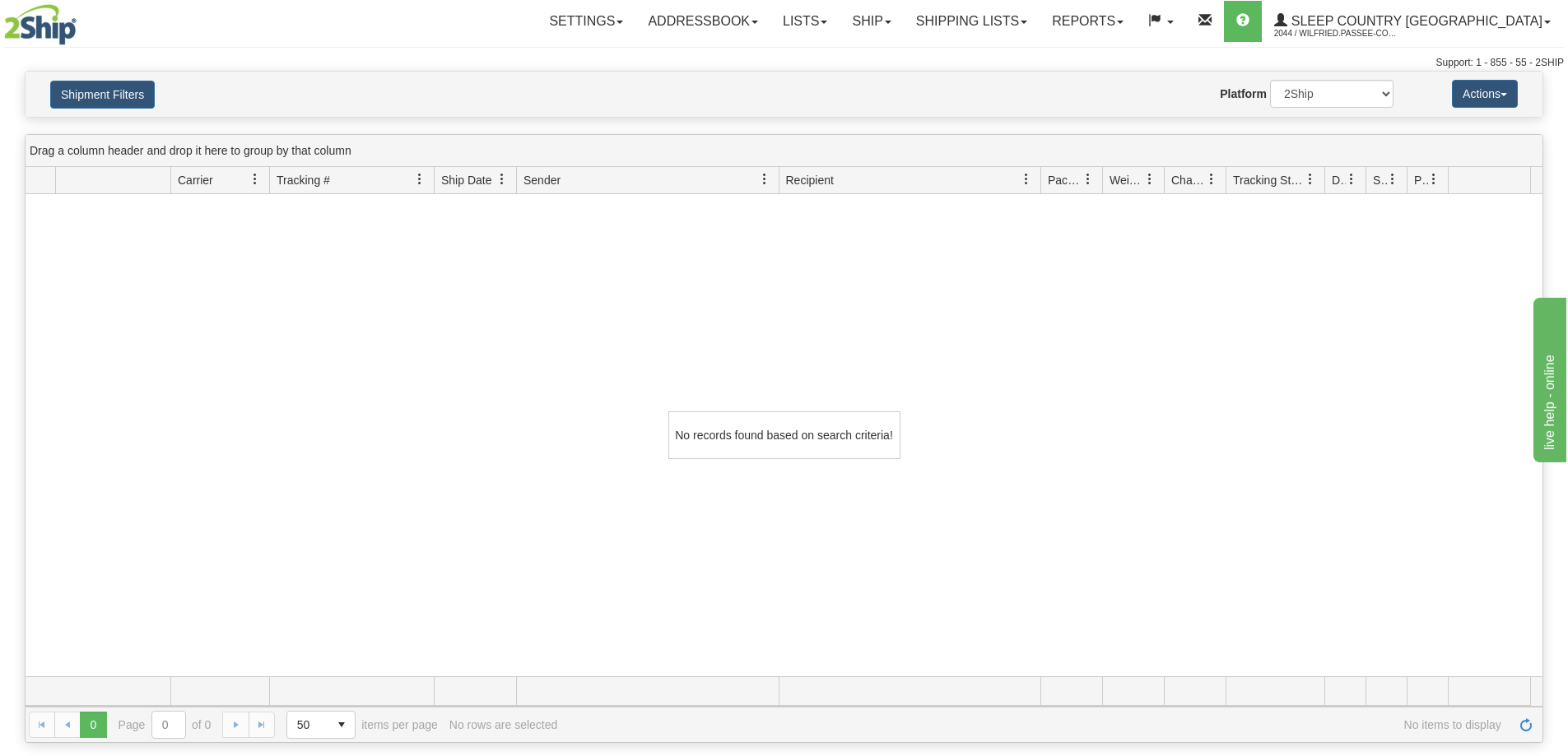
click at [407, 432] on div "No records found based on search criteria!" at bounding box center [783, 435] width 1517 height 482
click at [606, 414] on div "No records found based on search criteria!" at bounding box center [783, 435] width 1517 height 482
